Goal: Information Seeking & Learning: Compare options

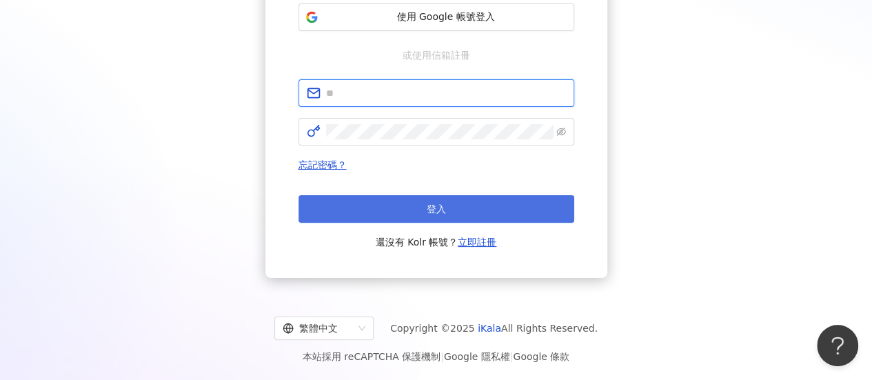
type input "**********"
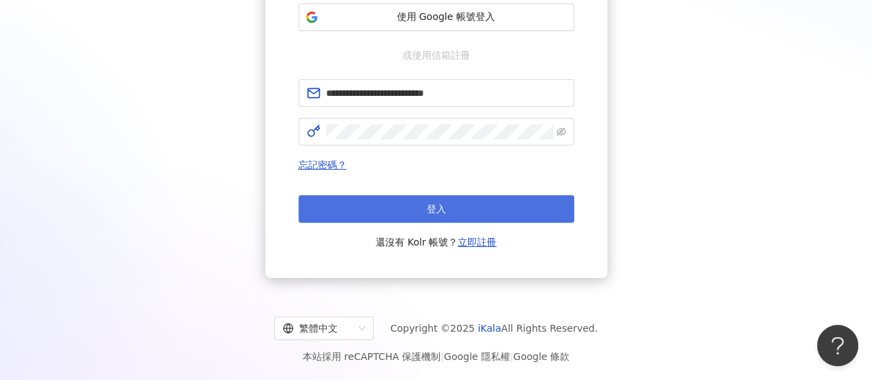
click at [425, 215] on button "登入" at bounding box center [436, 209] width 276 height 28
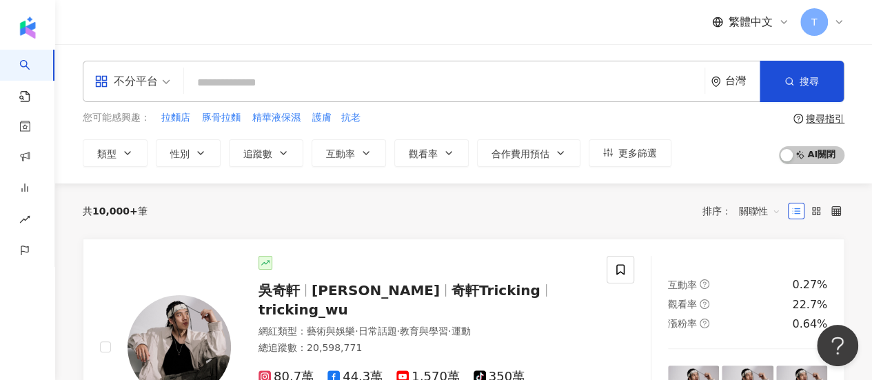
click at [323, 96] on input "search" at bounding box center [444, 83] width 509 height 26
paste input "**********"
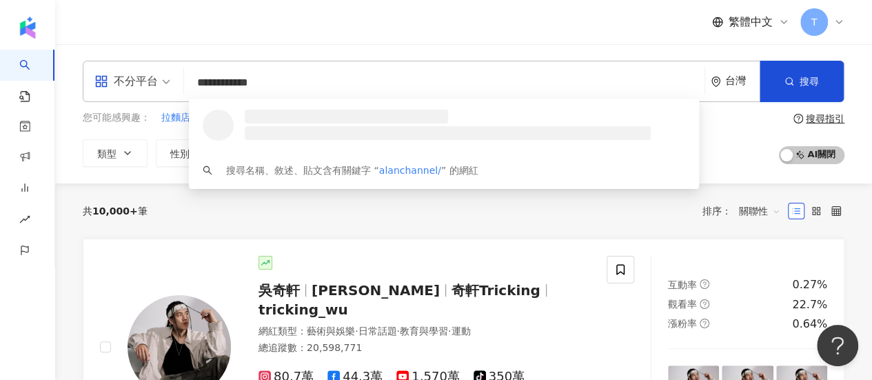
type input "**********"
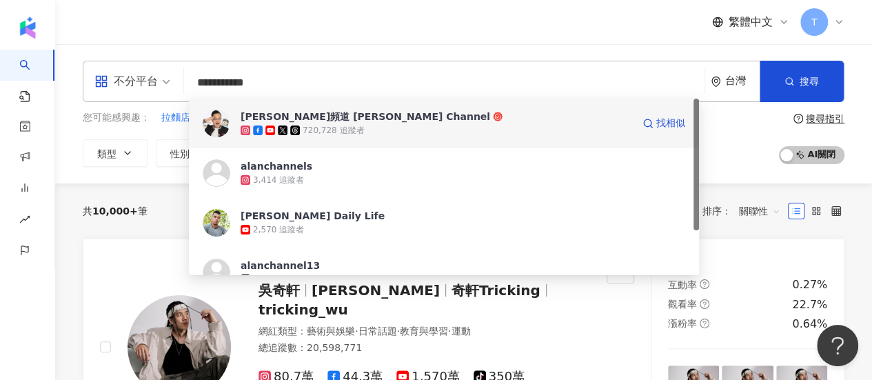
click at [334, 116] on div "[PERSON_NAME]頻道 [PERSON_NAME] Channel" at bounding box center [366, 117] width 250 height 14
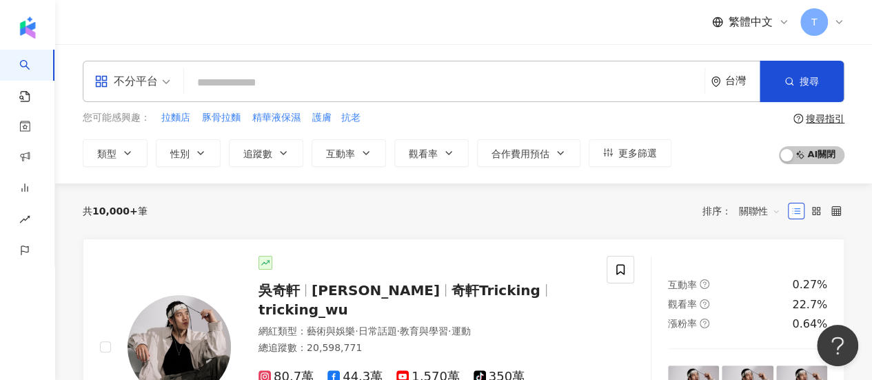
paste input "**********"
type input "**********"
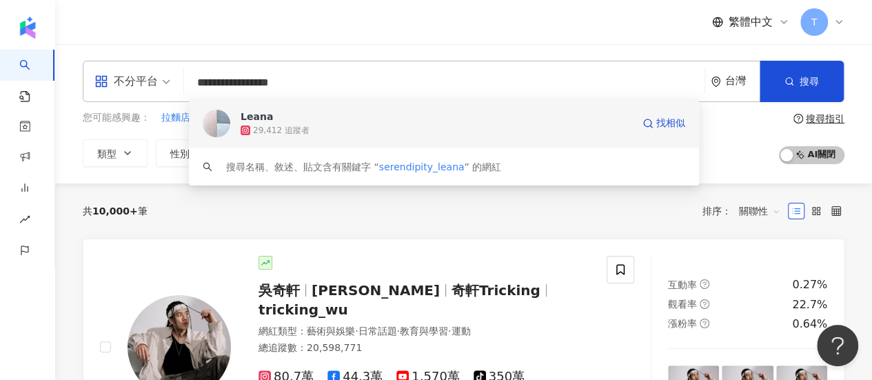
click at [343, 119] on span "Leana" at bounding box center [437, 117] width 392 height 14
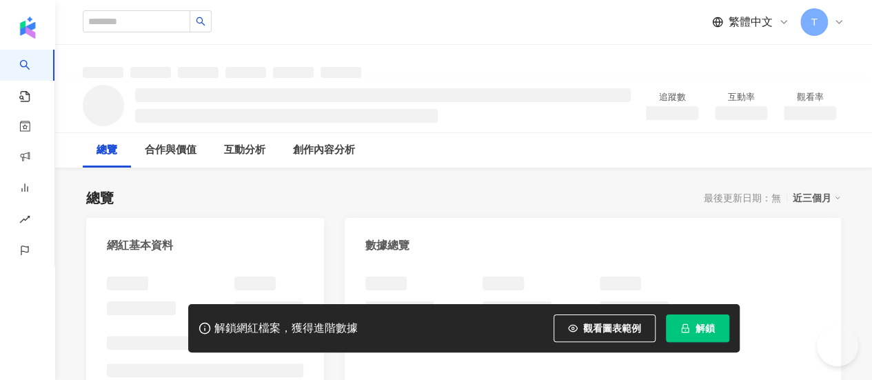
click at [715, 329] on button "解鎖" at bounding box center [697, 328] width 63 height 28
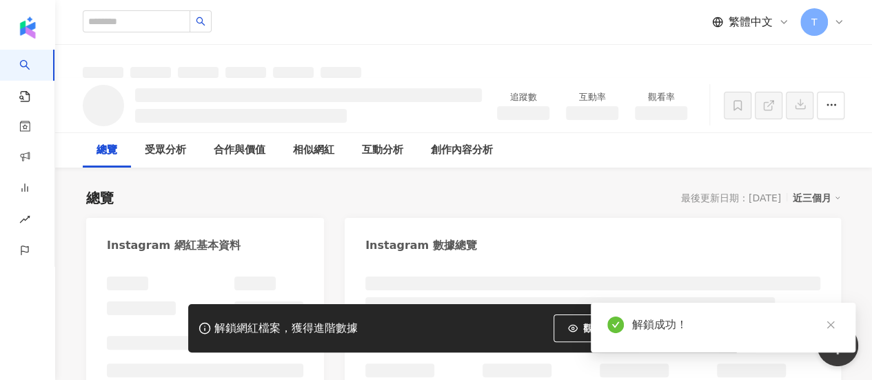
drag, startPoint x: 503, startPoint y: 114, endPoint x: 556, endPoint y: 114, distance: 53.1
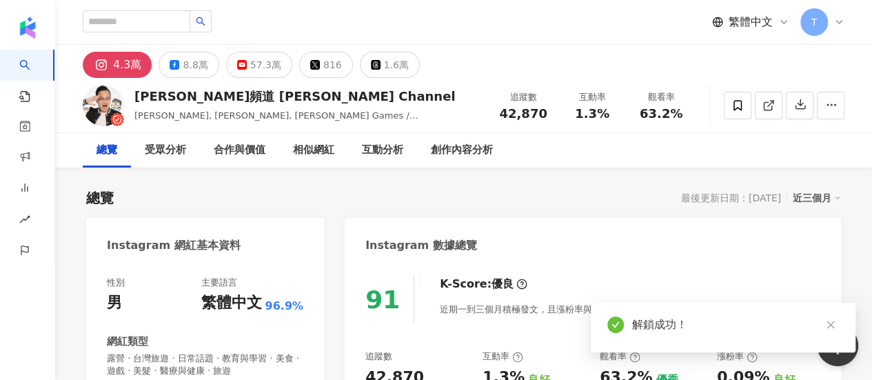
click at [506, 114] on span "42,870" at bounding box center [523, 113] width 48 height 14
drag, startPoint x: 505, startPoint y: 112, endPoint x: 540, endPoint y: 112, distance: 35.2
click at [549, 108] on div "追蹤數 42,870" at bounding box center [523, 105] width 69 height 30
click at [536, 114] on div "追蹤數 42,870" at bounding box center [523, 105] width 69 height 30
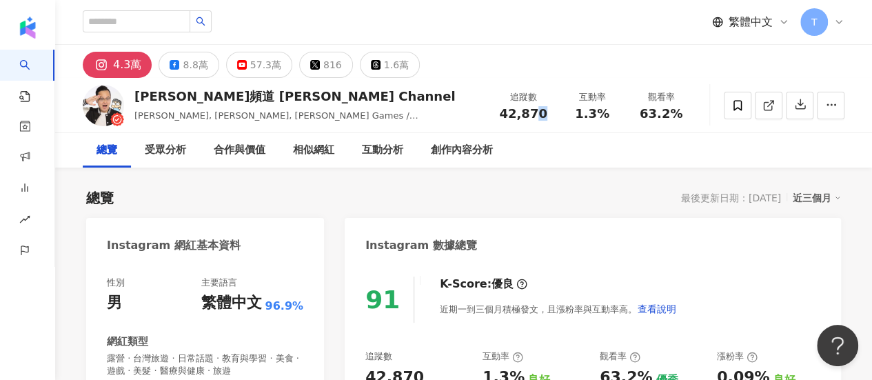
click at [547, 118] on div "42,870" at bounding box center [523, 114] width 52 height 14
drag, startPoint x: 549, startPoint y: 112, endPoint x: 500, endPoint y: 112, distance: 48.3
click at [500, 112] on div "42,870" at bounding box center [523, 114] width 52 height 14
copy span "42,870"
click at [597, 135] on div "總覽 受眾分析 合作與價值 相似網紅 互動分析 創作內容分析" at bounding box center [464, 150] width 762 height 34
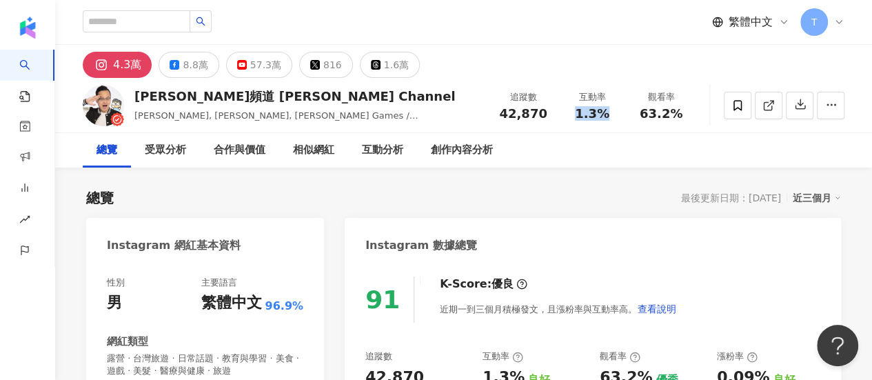
drag, startPoint x: 576, startPoint y: 116, endPoint x: 608, endPoint y: 112, distance: 31.9
click at [608, 112] on div "1.3%" at bounding box center [592, 114] width 52 height 14
copy span "1.3%"
click at [600, 196] on div "總覽 最後更新日期：[DATE] 近三個月" at bounding box center [463, 197] width 755 height 19
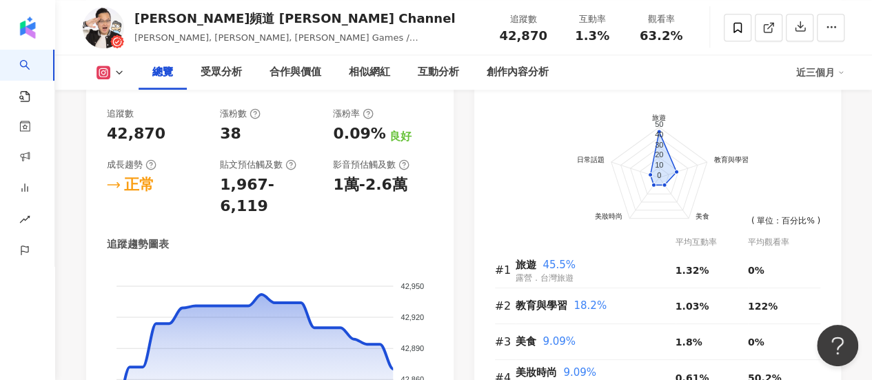
scroll to position [827, 0]
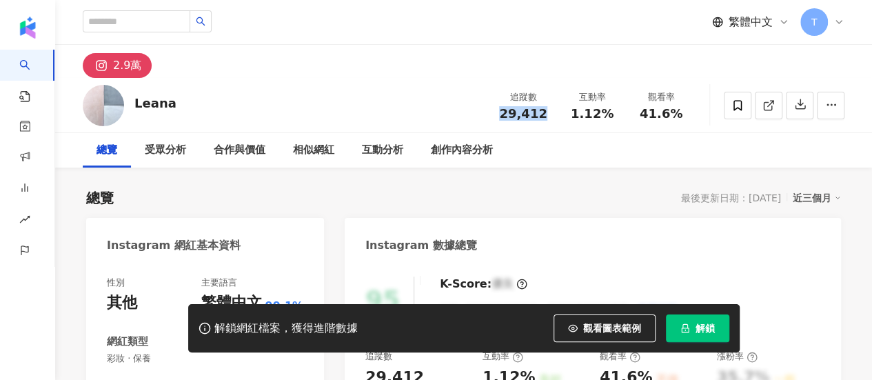
drag, startPoint x: 551, startPoint y: 112, endPoint x: 502, endPoint y: 128, distance: 52.1
click at [494, 121] on div "追蹤數 29,412 互動率 1.12% 觀看率 41.6%" at bounding box center [592, 105] width 207 height 41
copy span "29,412"
click at [585, 107] on span "1.12%" at bounding box center [592, 114] width 43 height 14
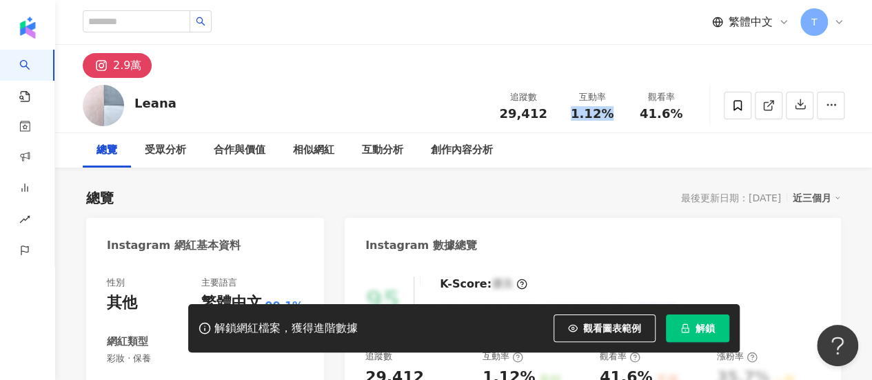
drag, startPoint x: 613, startPoint y: 112, endPoint x: 574, endPoint y: 110, distance: 40.1
click at [574, 110] on div "1.12%" at bounding box center [592, 114] width 52 height 14
copy span "1.12%"
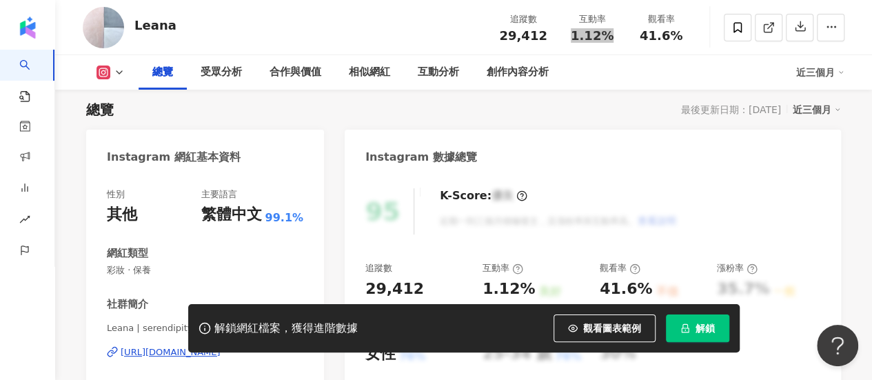
scroll to position [138, 0]
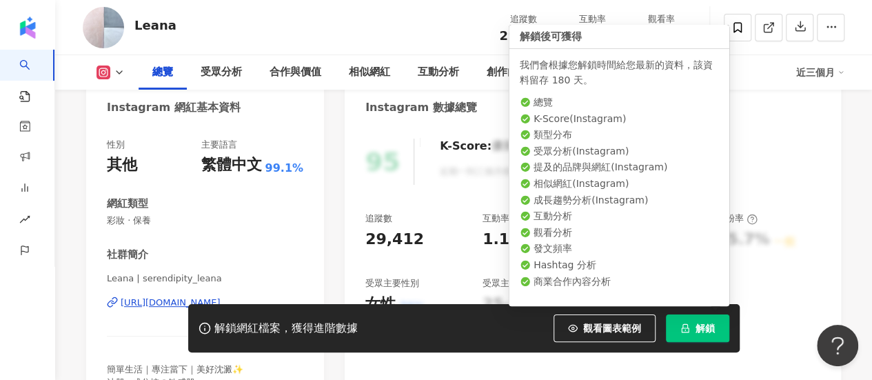
click at [702, 314] on button "解鎖" at bounding box center [697, 328] width 63 height 28
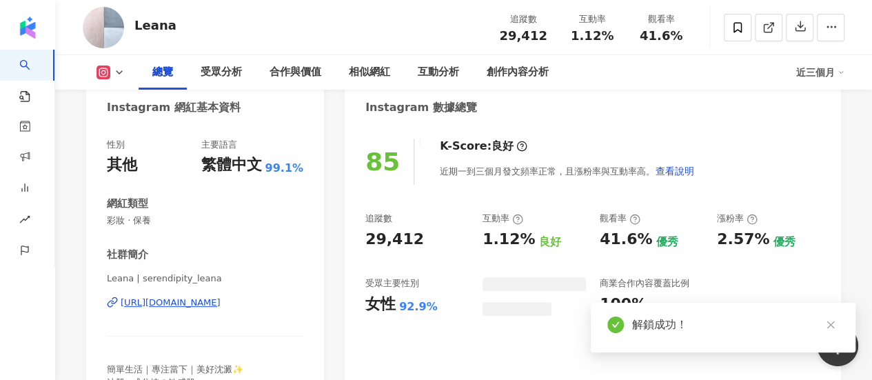
scroll to position [207, 0]
